Goal: Task Accomplishment & Management: Manage account settings

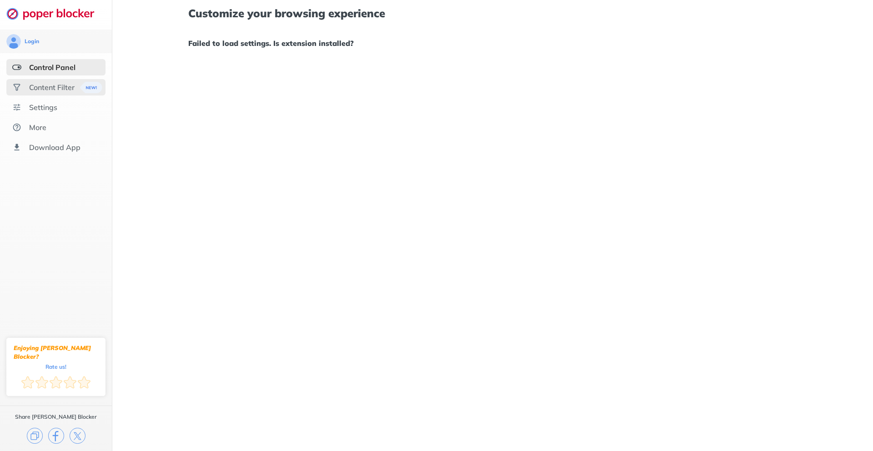
click at [46, 86] on div "Content Filter" at bounding box center [51, 87] width 45 height 9
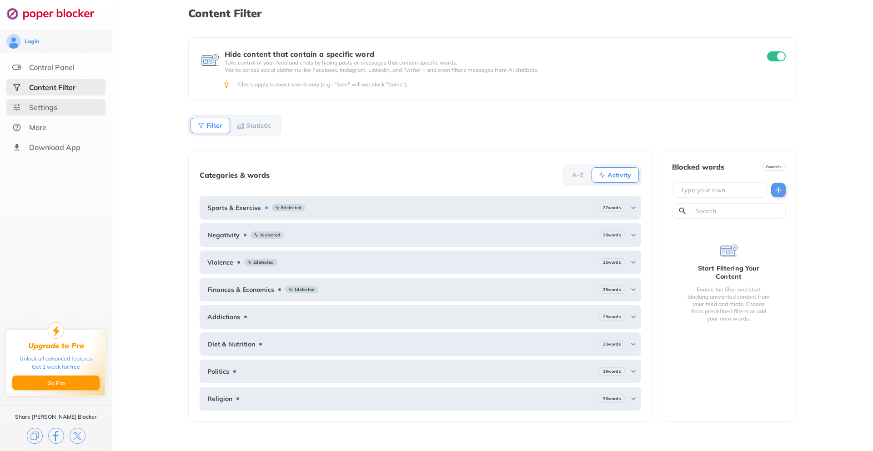
click at [56, 110] on div "Settings" at bounding box center [43, 107] width 28 height 9
